Goal: Find contact information: Find contact information

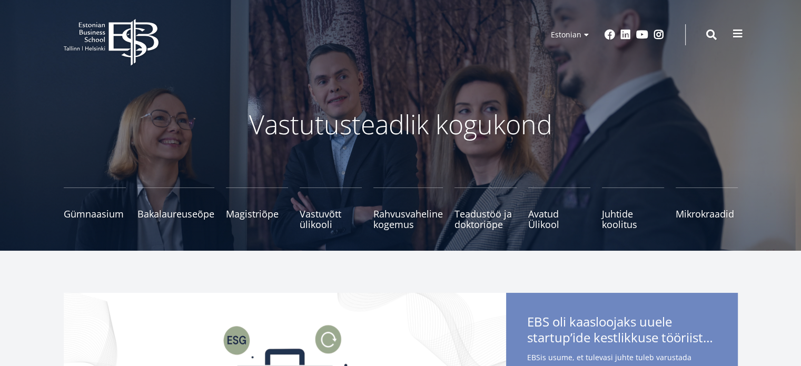
click at [727, 31] on button at bounding box center [737, 33] width 21 height 21
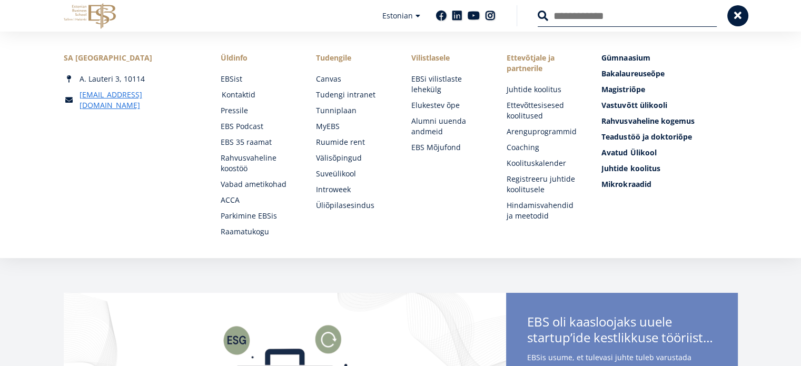
click at [240, 91] on link "Kontaktid" at bounding box center [259, 95] width 74 height 11
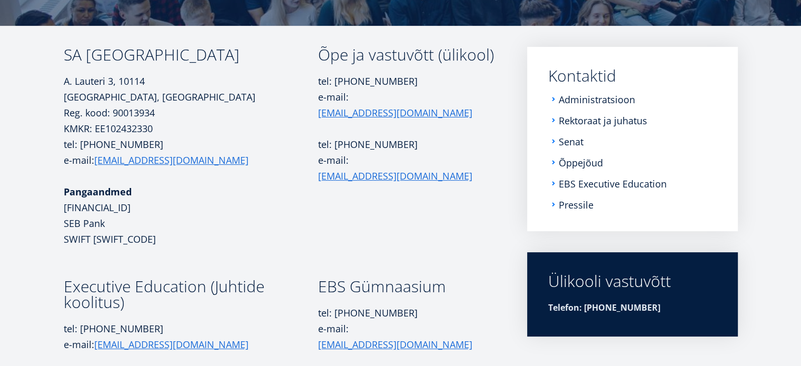
scroll to position [145, 0]
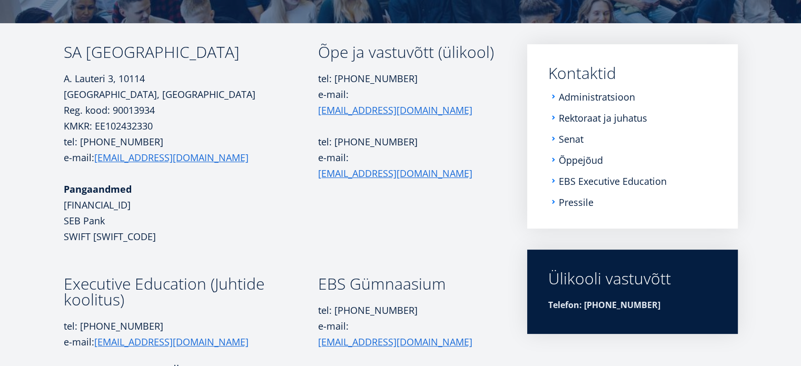
click at [581, 166] on ul "Administratsioon Rektoraat ja juhatus Senat Õppejõud EBS Executive Education Pr…" at bounding box center [632, 150] width 169 height 116
click at [582, 117] on link "Rektoraat ja juhatus" at bounding box center [604, 118] width 88 height 11
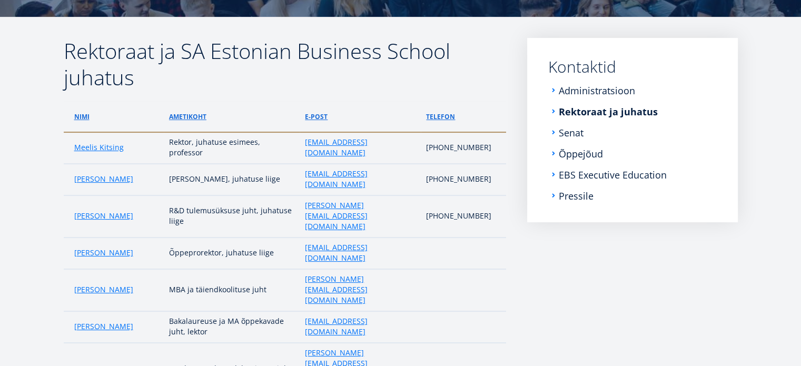
scroll to position [151, 0]
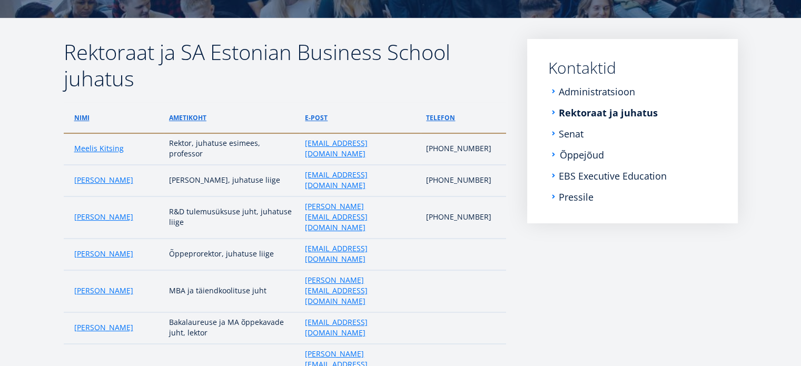
click at [578, 152] on link "Õppejõud" at bounding box center [582, 155] width 44 height 11
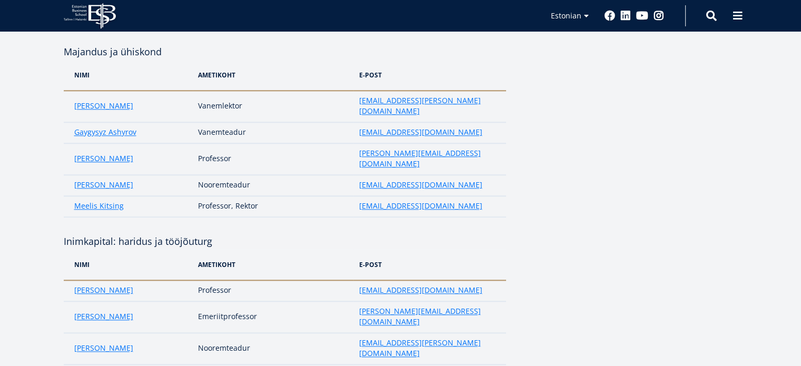
scroll to position [1173, 0]
